Goal: Find contact information: Obtain details needed to contact an individual or organization

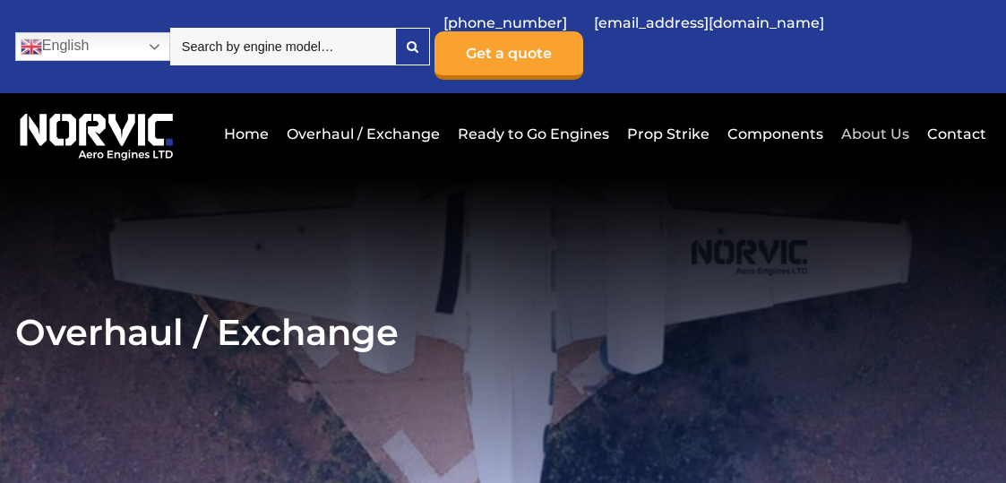
click at [880, 119] on link "About Us" at bounding box center [874, 134] width 77 height 44
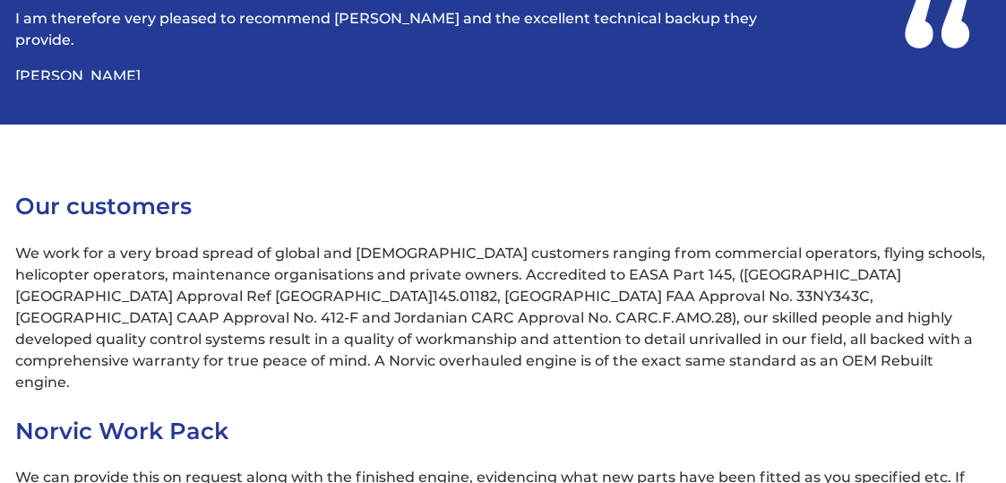
scroll to position [5105, 0]
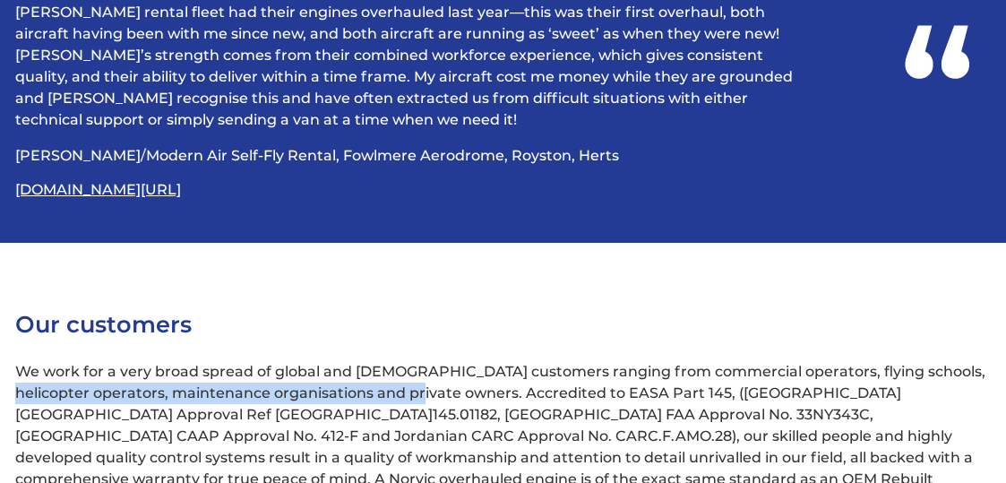
drag, startPoint x: 384, startPoint y: 205, endPoint x: 948, endPoint y: 332, distance: 578.4
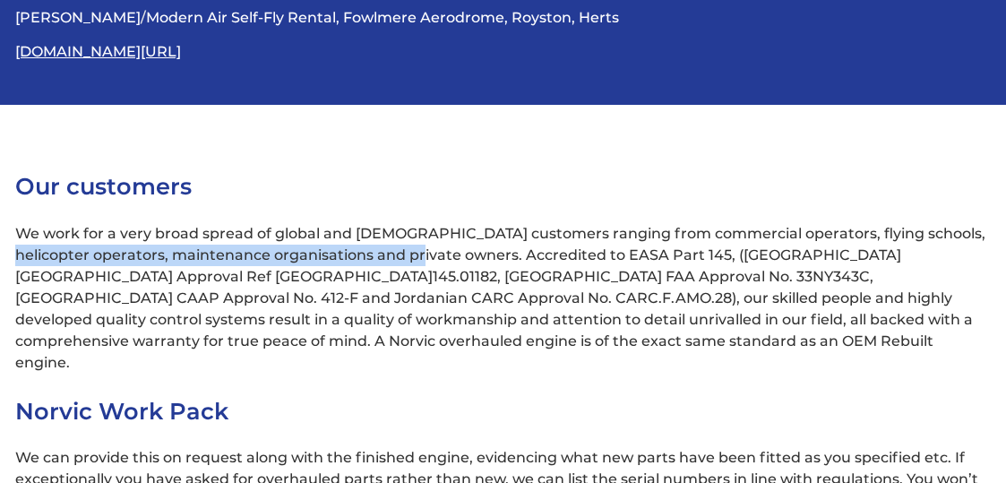
scroll to position [5284, 0]
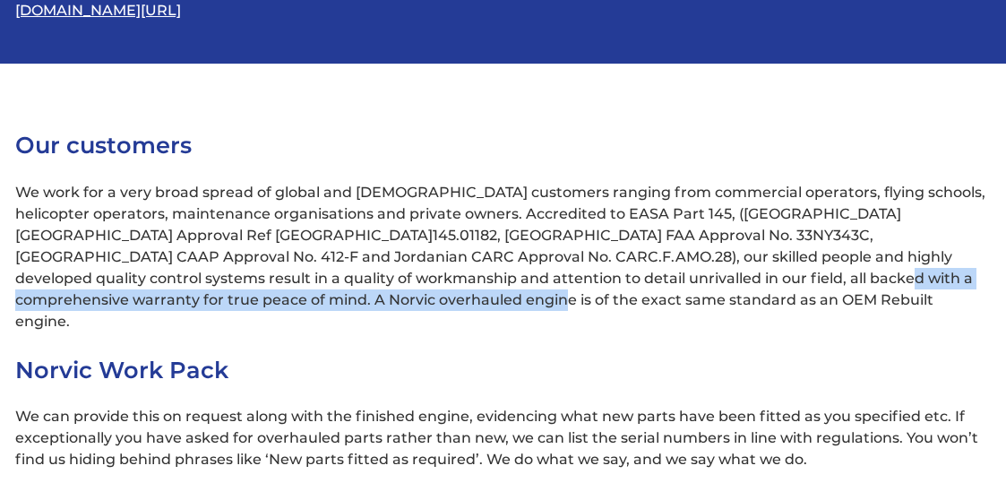
drag, startPoint x: 543, startPoint y: 266, endPoint x: 707, endPoint y: 285, distance: 165.0
click at [707, 285] on p "We work for a very broad spread of global and [DEMOGRAPHIC_DATA] customers rang…" at bounding box center [502, 257] width 975 height 150
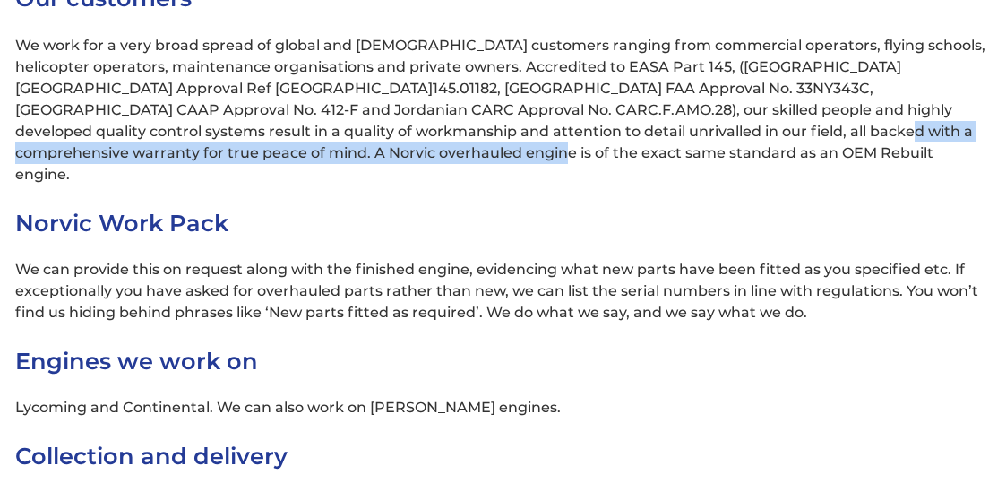
scroll to position [5339, 0]
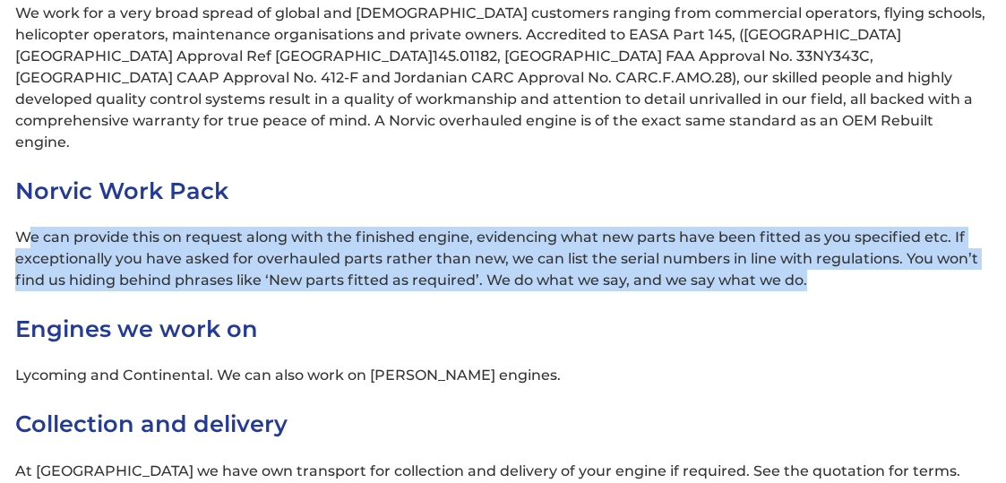
drag, startPoint x: 31, startPoint y: 194, endPoint x: 933, endPoint y: 236, distance: 902.9
click at [933, 236] on p "We can provide this on request along with the finished engine, evidencing what …" at bounding box center [502, 259] width 975 height 64
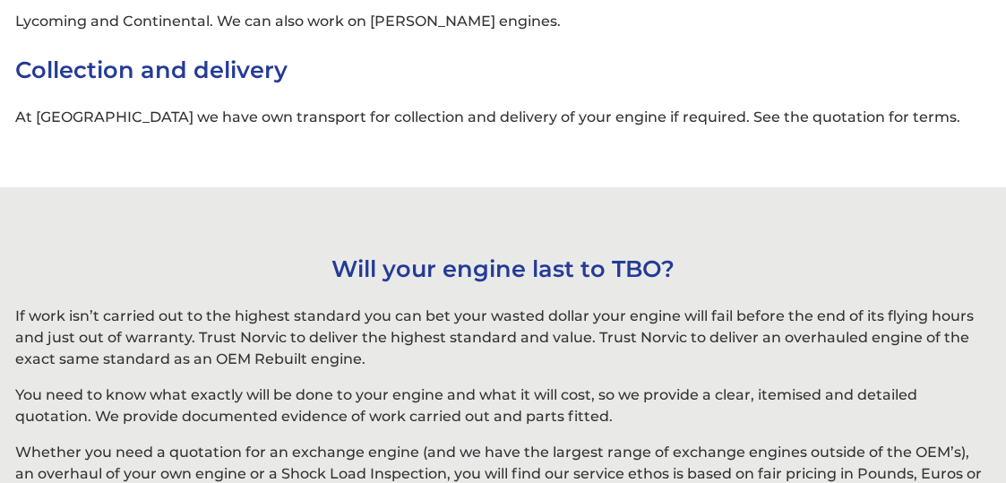
scroll to position [5632, 0]
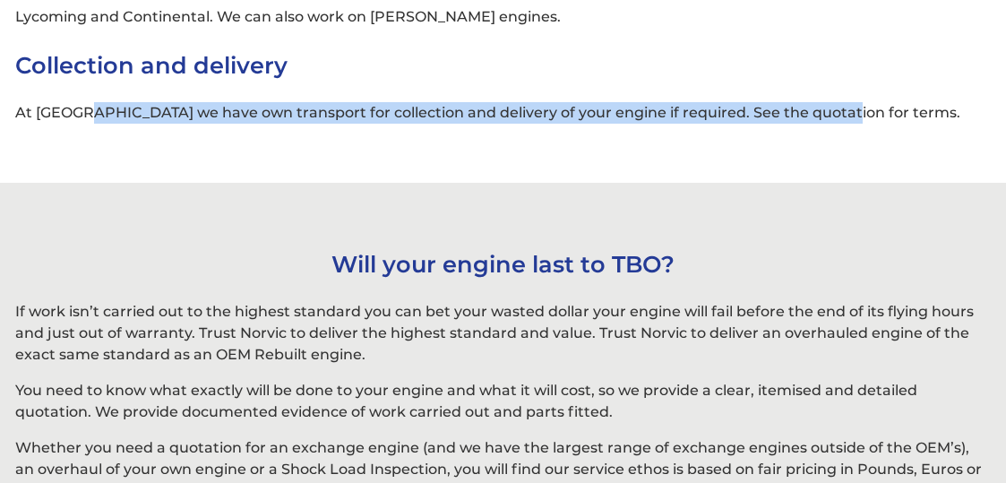
drag, startPoint x: 89, startPoint y: 70, endPoint x: 821, endPoint y: 77, distance: 732.6
click at [821, 102] on p "At [GEOGRAPHIC_DATA] we have own transport for collection and delivery of your …" at bounding box center [502, 112] width 975 height 21
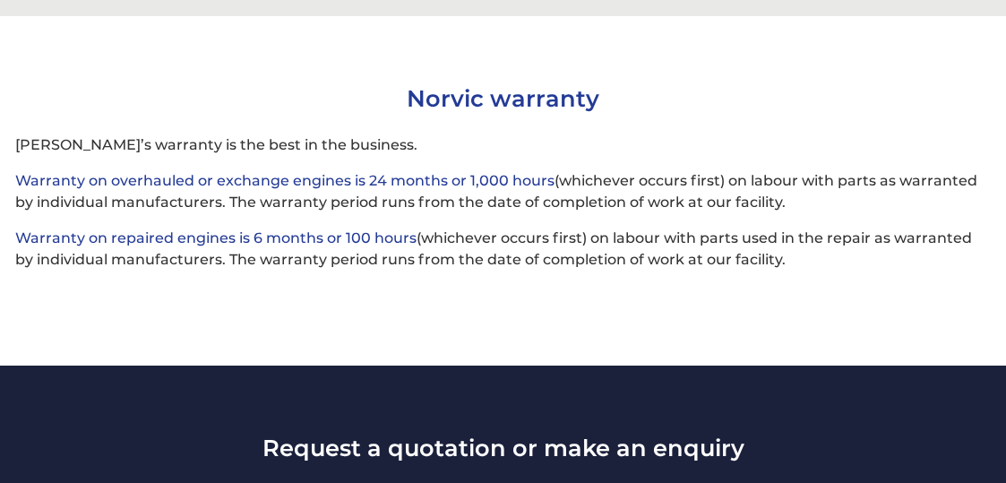
scroll to position [6165, 0]
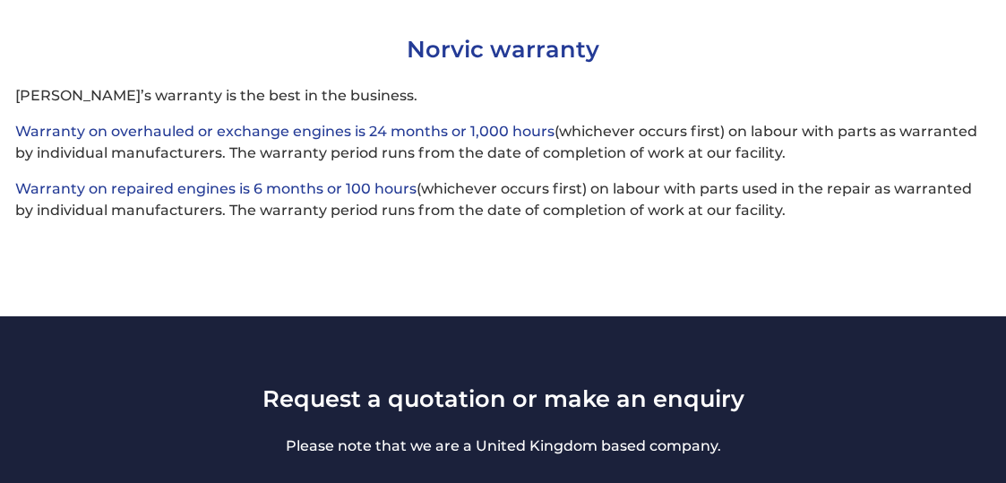
drag, startPoint x: 16, startPoint y: 145, endPoint x: 795, endPoint y: 228, distance: 783.6
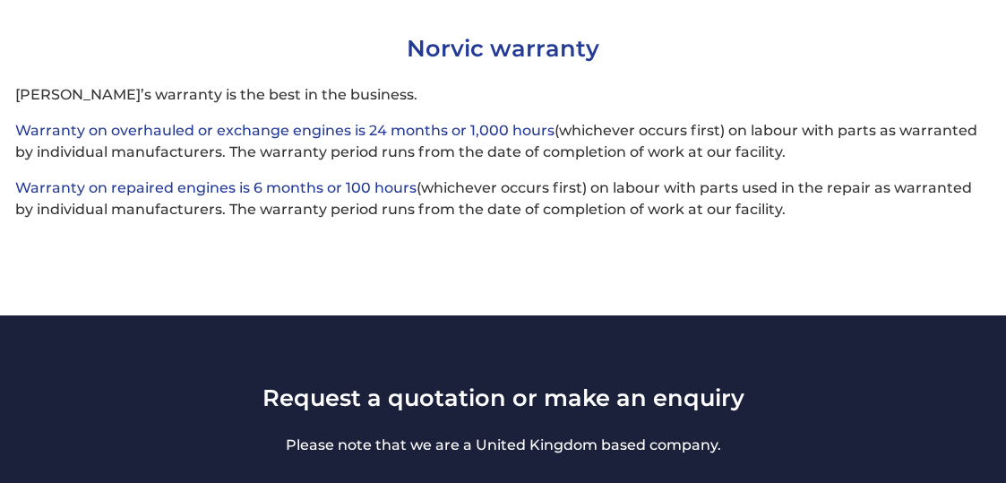
click at [795, 228] on div "Norvic warranty Norvic’s warranty is the best in the business. Warranty on over…" at bounding box center [503, 145] width 1006 height 223
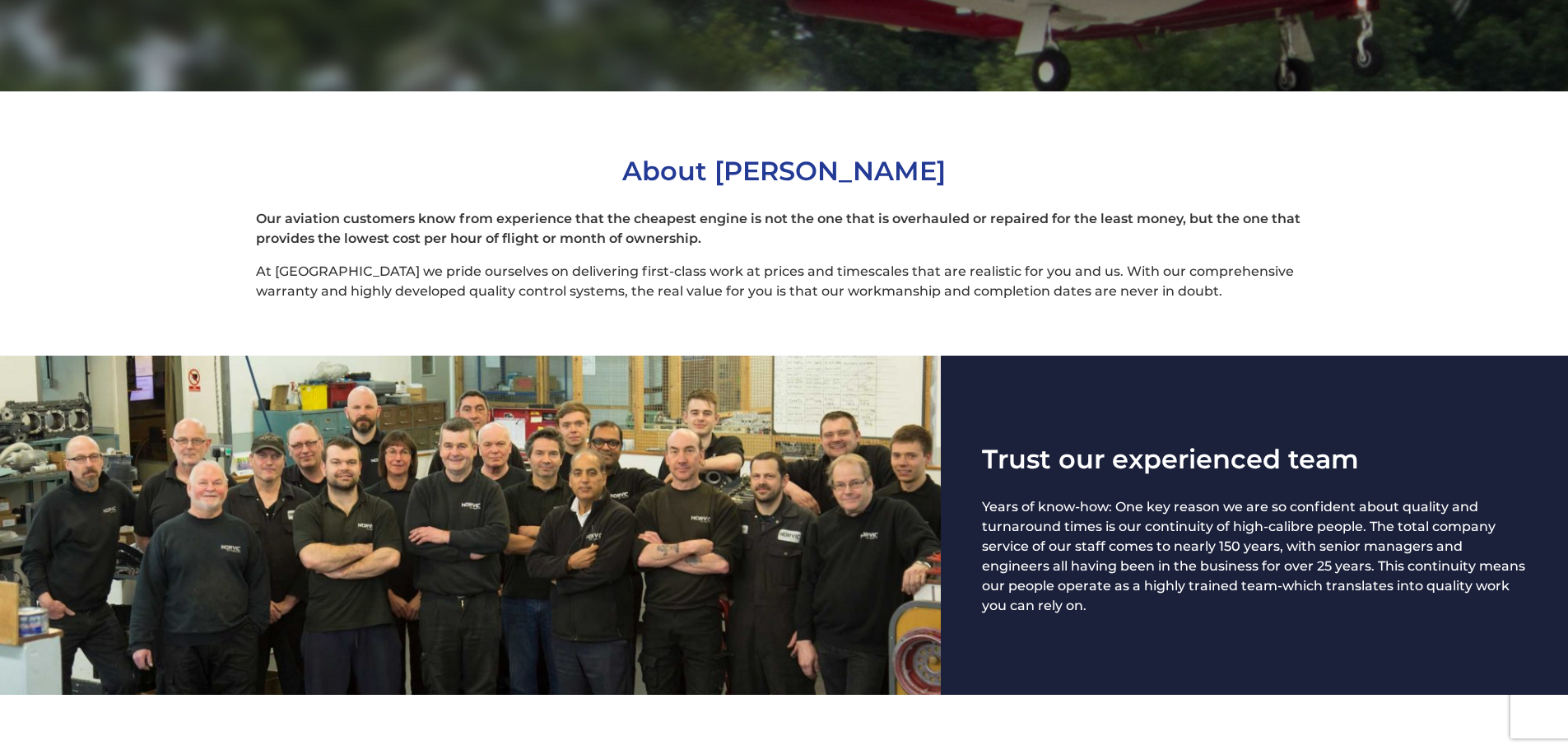
scroll to position [0, 0]
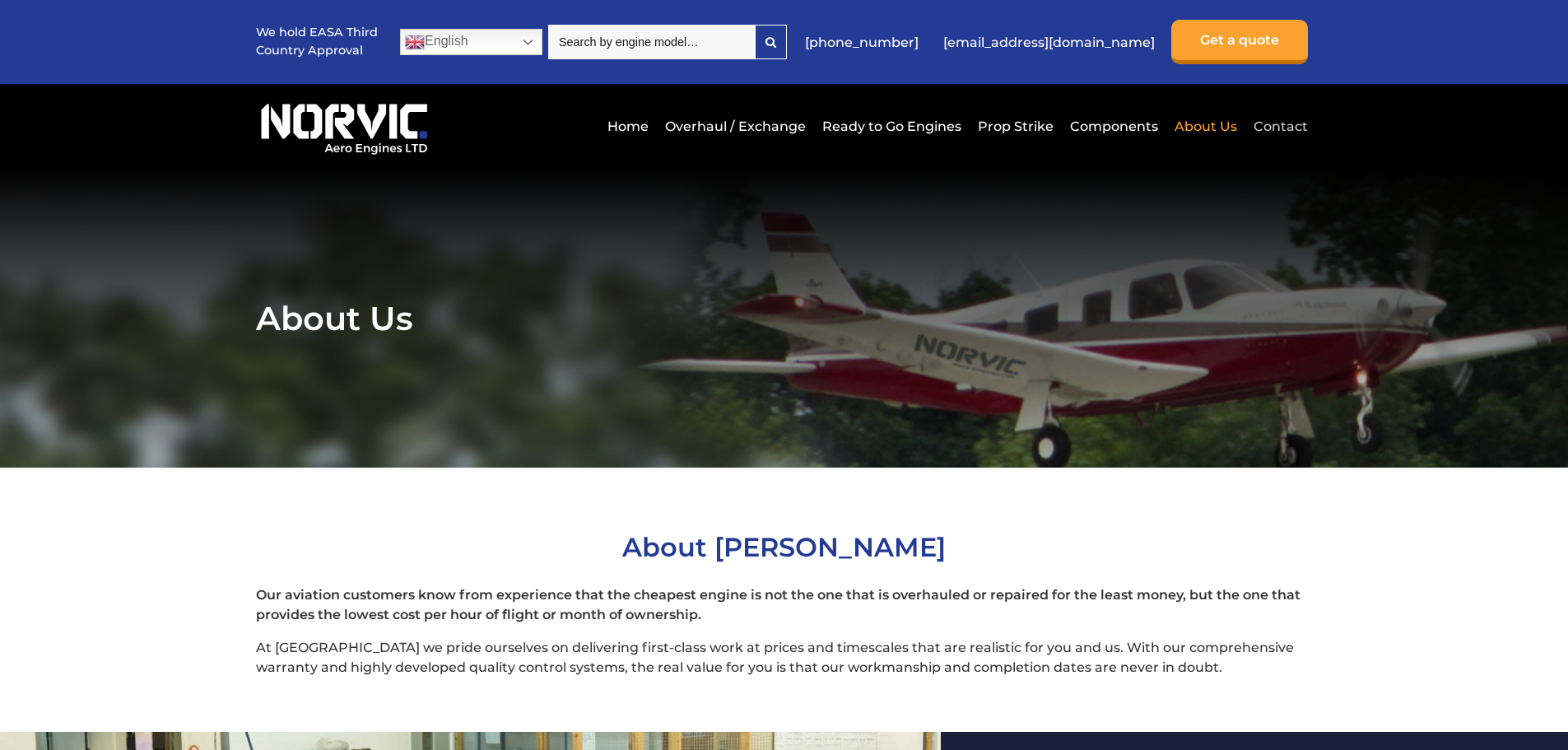
click at [924, 119] on link "Contact" at bounding box center [1279, 127] width 59 height 40
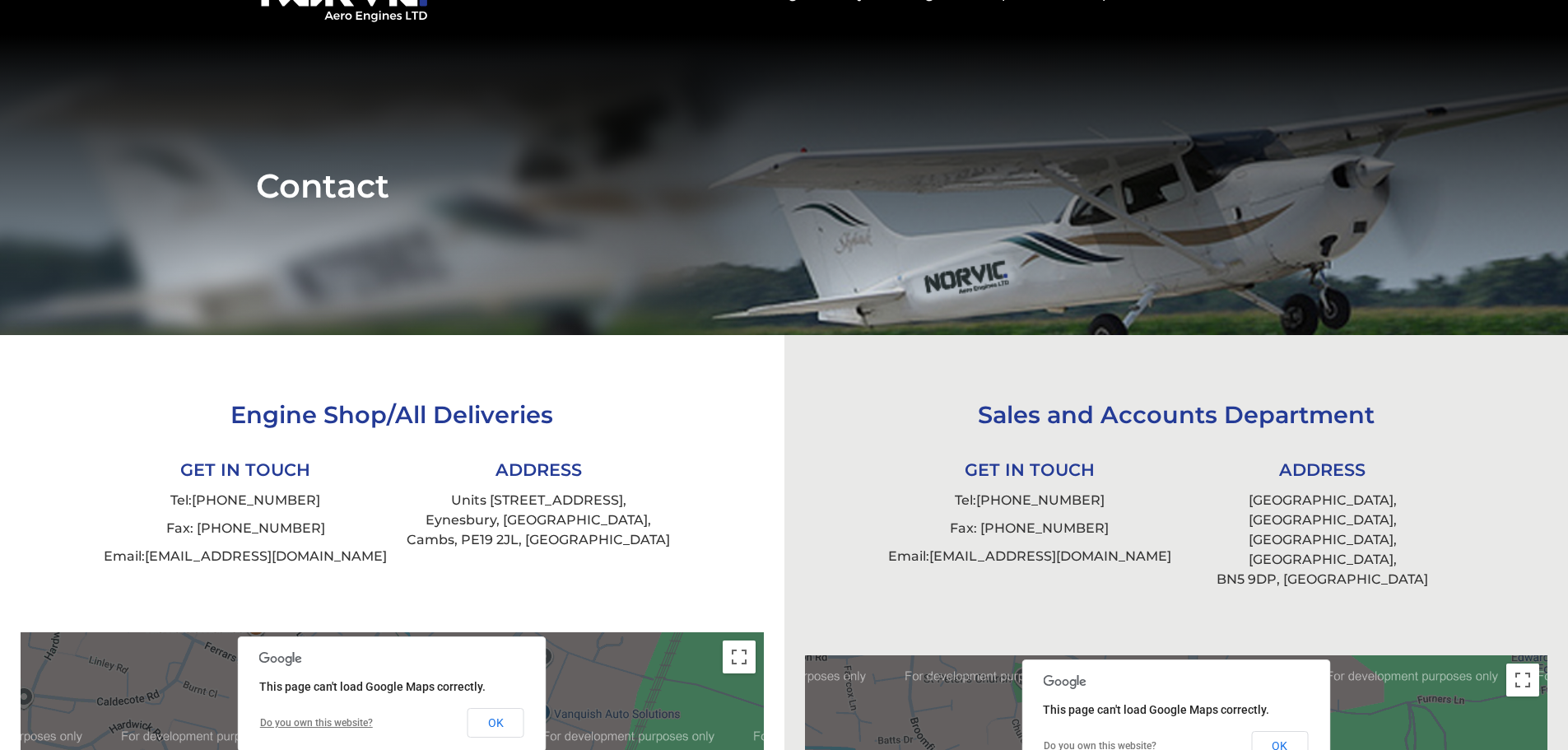
scroll to position [123, 0]
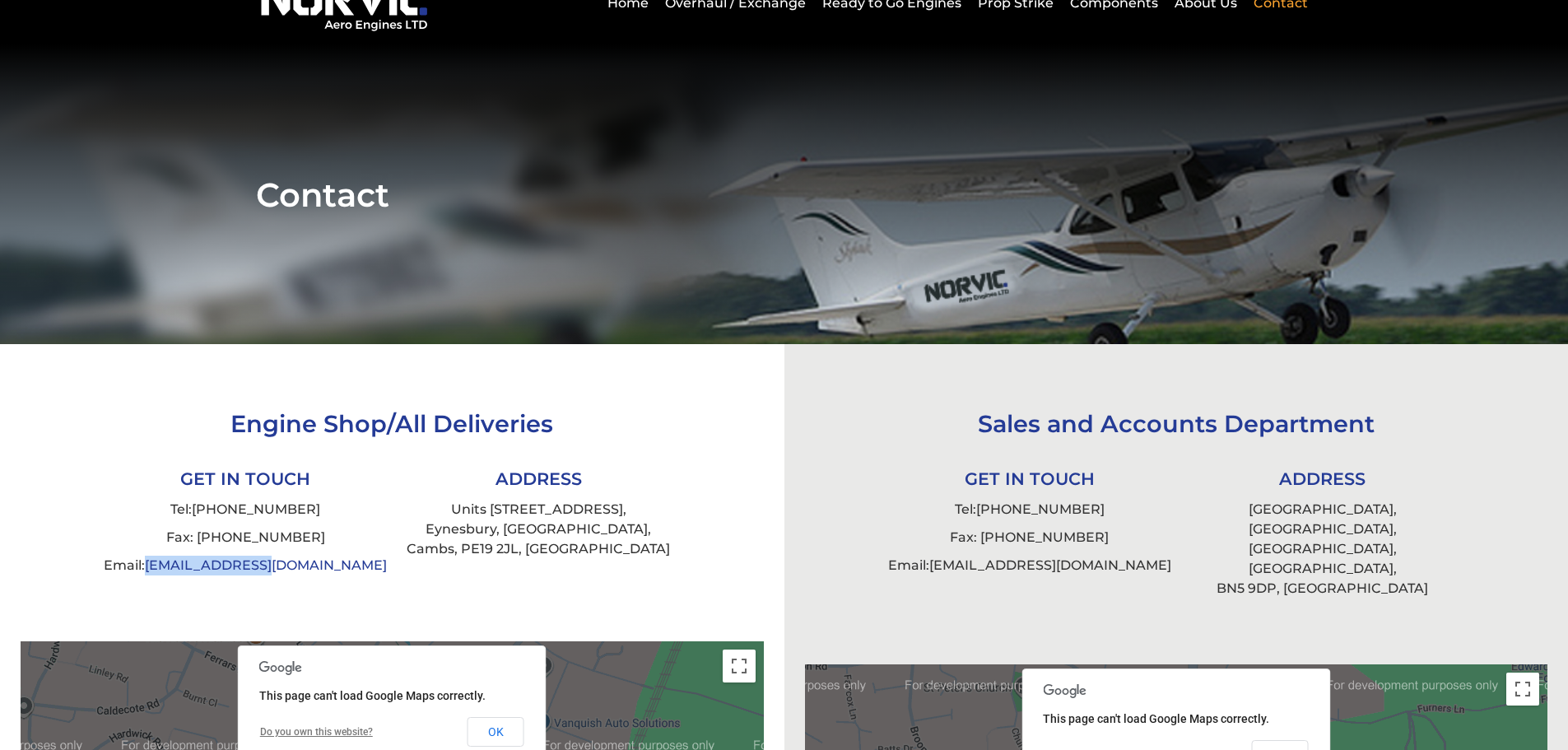
drag, startPoint x: 355, startPoint y: 565, endPoint x: 212, endPoint y: 572, distance: 143.2
click at [212, 572] on li "Email: info@norvic.com" at bounding box center [244, 565] width 293 height 28
copy link "[EMAIL_ADDRESS][DOMAIN_NAME]"
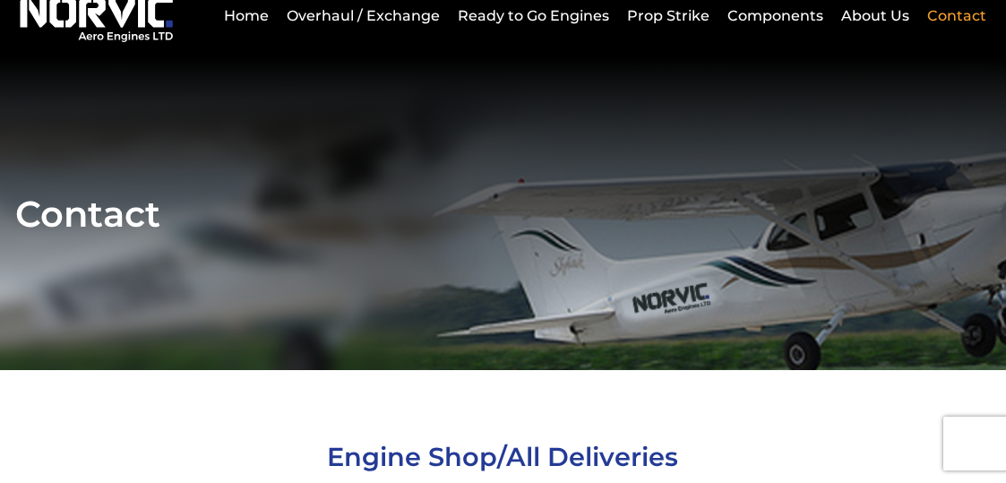
scroll to position [0, 0]
